Goal: Task Accomplishment & Management: Use online tool/utility

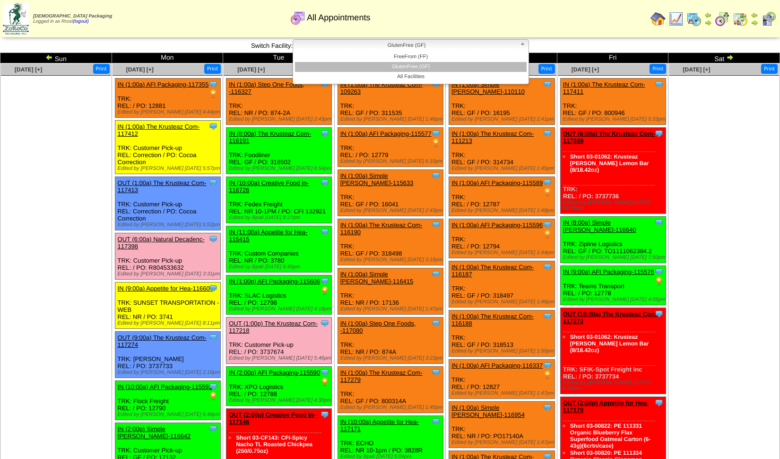
click at [377, 43] on span "GlutenFree (GF)" at bounding box center [406, 45] width 219 height 11
click at [388, 58] on li "FreeFrom (FF)" at bounding box center [411, 57] width 232 height 10
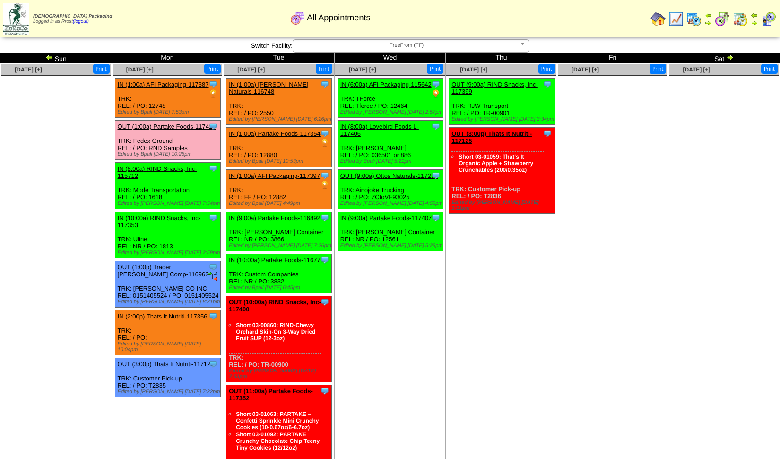
click at [168, 122] on div "Clone Item OUT (1:00a) Partake Foods-117416 Partake Foods ScheduleID: 117416 1 …" at bounding box center [167, 140] width 105 height 39
click at [162, 126] on link "OUT (1:00a) Partake Foods-117416" at bounding box center [167, 126] width 98 height 7
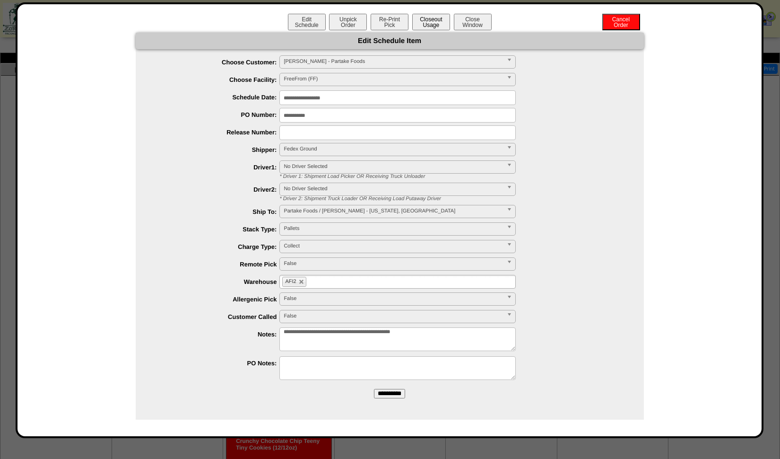
click at [440, 21] on button "Closeout Usage" at bounding box center [431, 22] width 38 height 17
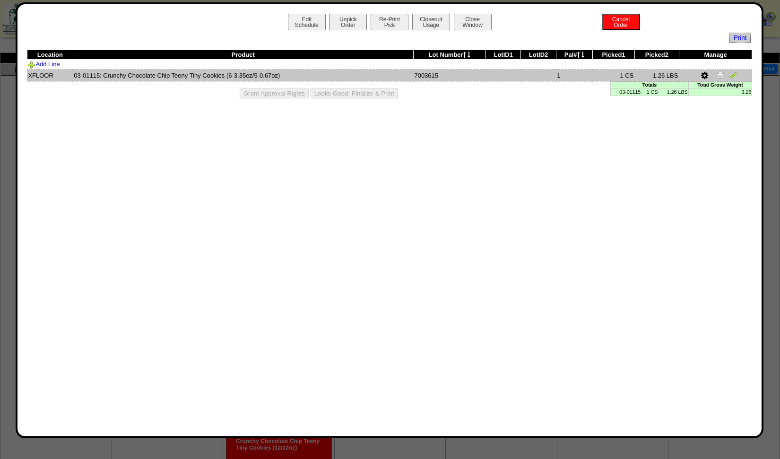
click at [736, 76] on img at bounding box center [734, 75] width 8 height 8
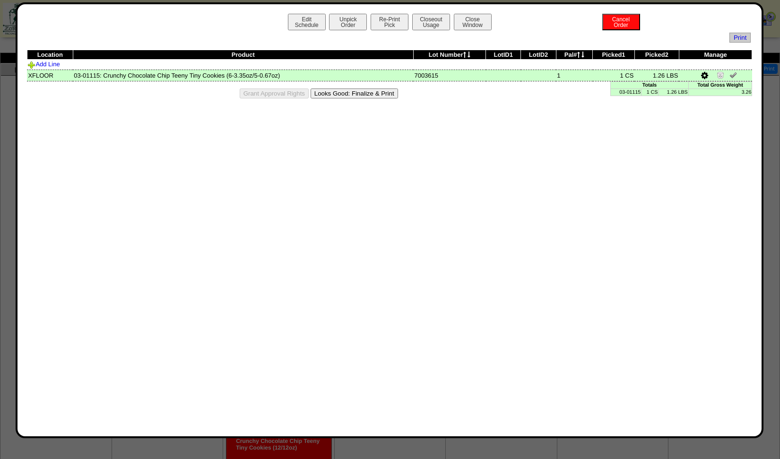
click at [356, 94] on button "Looks Good: Finalize & Print" at bounding box center [355, 93] width 88 height 10
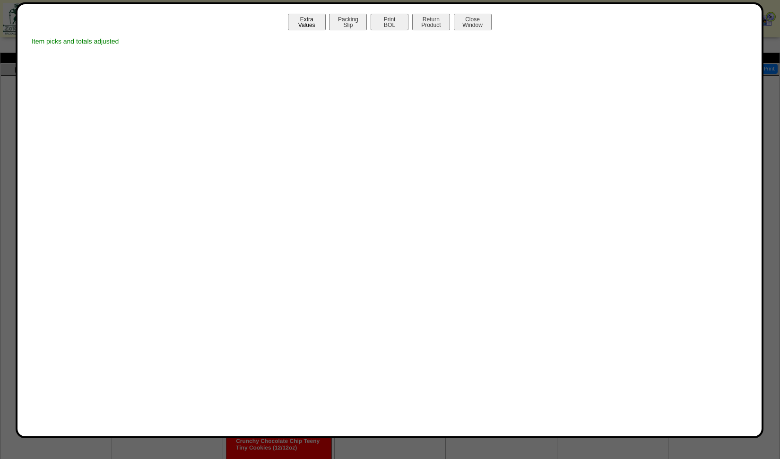
click at [310, 20] on button "Extra Values" at bounding box center [307, 22] width 38 height 17
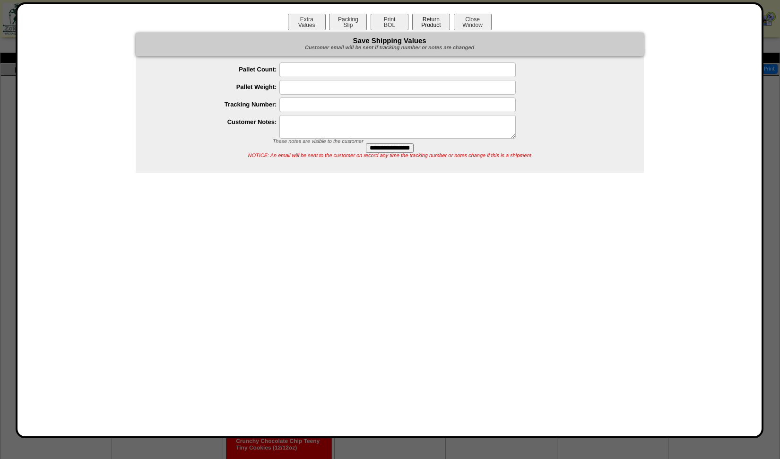
click at [428, 22] on button "Return Product" at bounding box center [431, 22] width 38 height 17
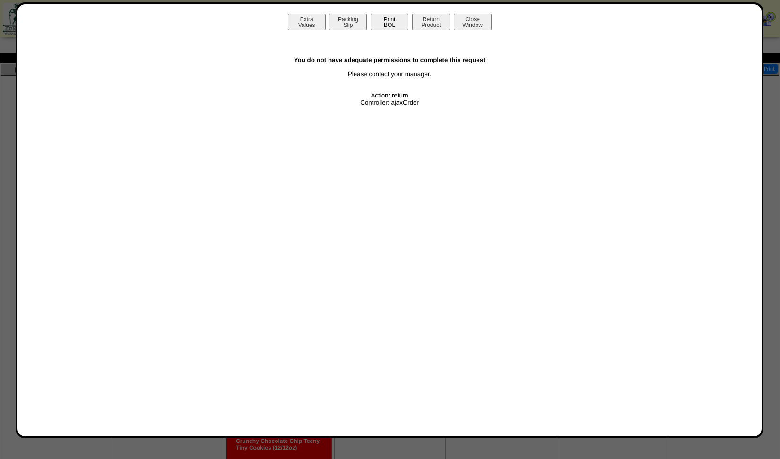
click at [396, 23] on button "Print BOL" at bounding box center [390, 22] width 38 height 17
